Goal: Check status: Check status

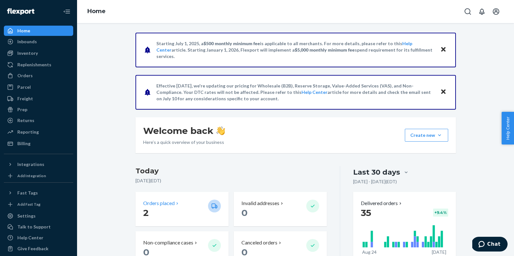
click at [173, 202] on p "Orders placed" at bounding box center [158, 203] width 31 height 7
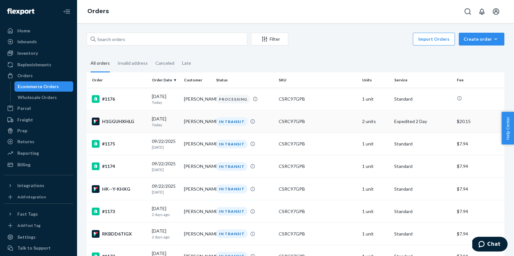
click at [228, 122] on div "IN TRANSIT" at bounding box center [231, 121] width 31 height 9
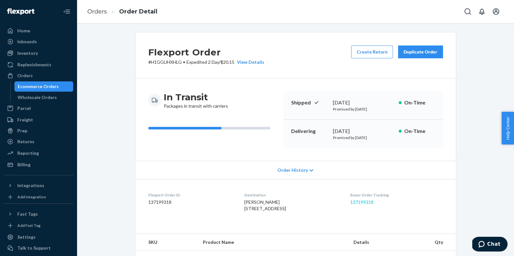
click at [370, 202] on link "137199318" at bounding box center [361, 202] width 23 height 5
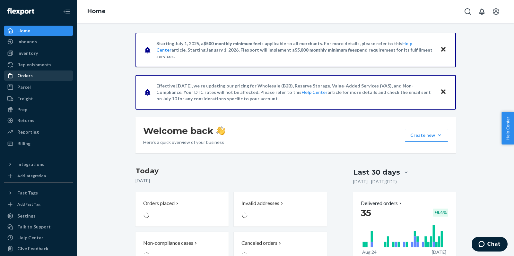
click at [23, 76] on div "Orders" at bounding box center [24, 76] width 15 height 6
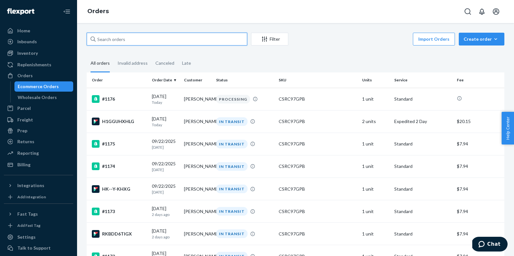
click at [112, 43] on input "text" at bounding box center [167, 39] width 160 height 13
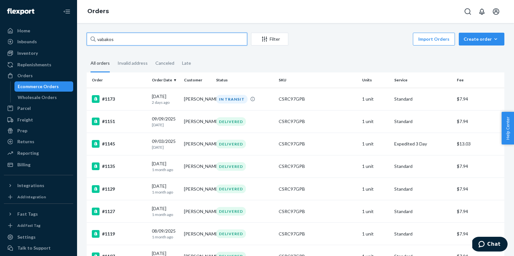
type input "vabakos"
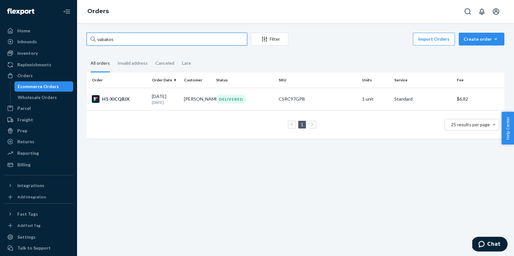
drag, startPoint x: 192, startPoint y: 41, endPoint x: 85, endPoint y: 36, distance: 107.0
click at [85, 36] on div "vabakos Filter Import Orders Create order Ecommerce order Removal order All ord…" at bounding box center [295, 89] width 427 height 113
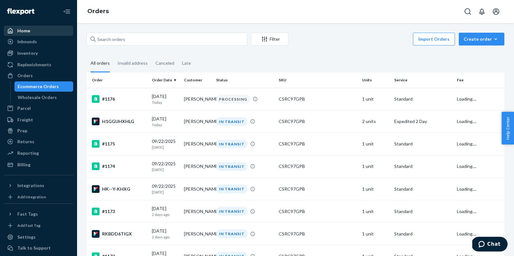
click at [28, 31] on div "Home" at bounding box center [23, 31] width 13 height 6
